Goal: Transaction & Acquisition: Purchase product/service

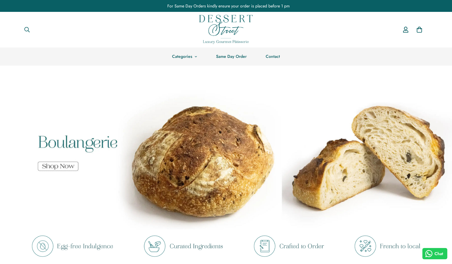
click at [64, 162] on link at bounding box center [226, 148] width 452 height 164
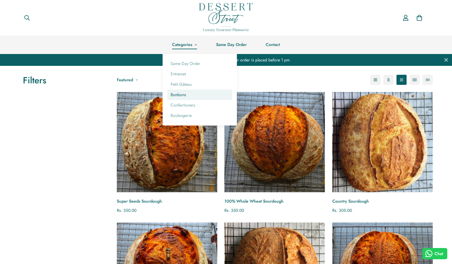
click at [182, 97] on link "Bonbons" at bounding box center [199, 95] width 65 height 10
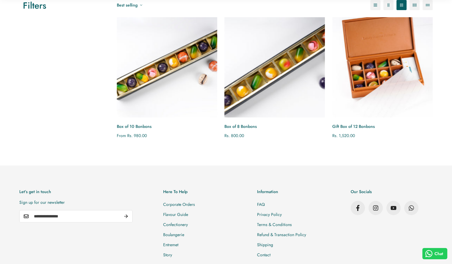
scroll to position [116, 0]
